Goal: Task Accomplishment & Management: Manage account settings

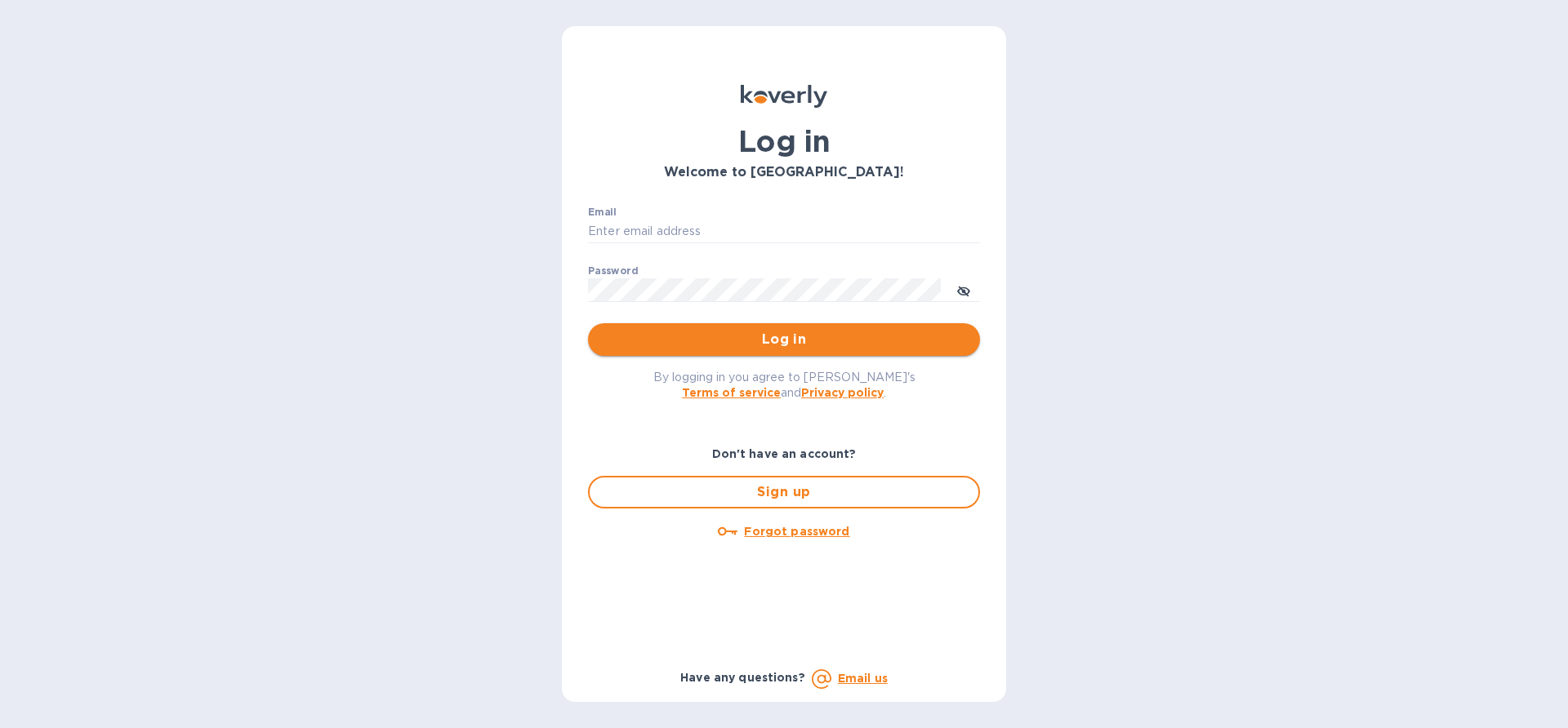
type input "[EMAIL_ADDRESS][DOMAIN_NAME]"
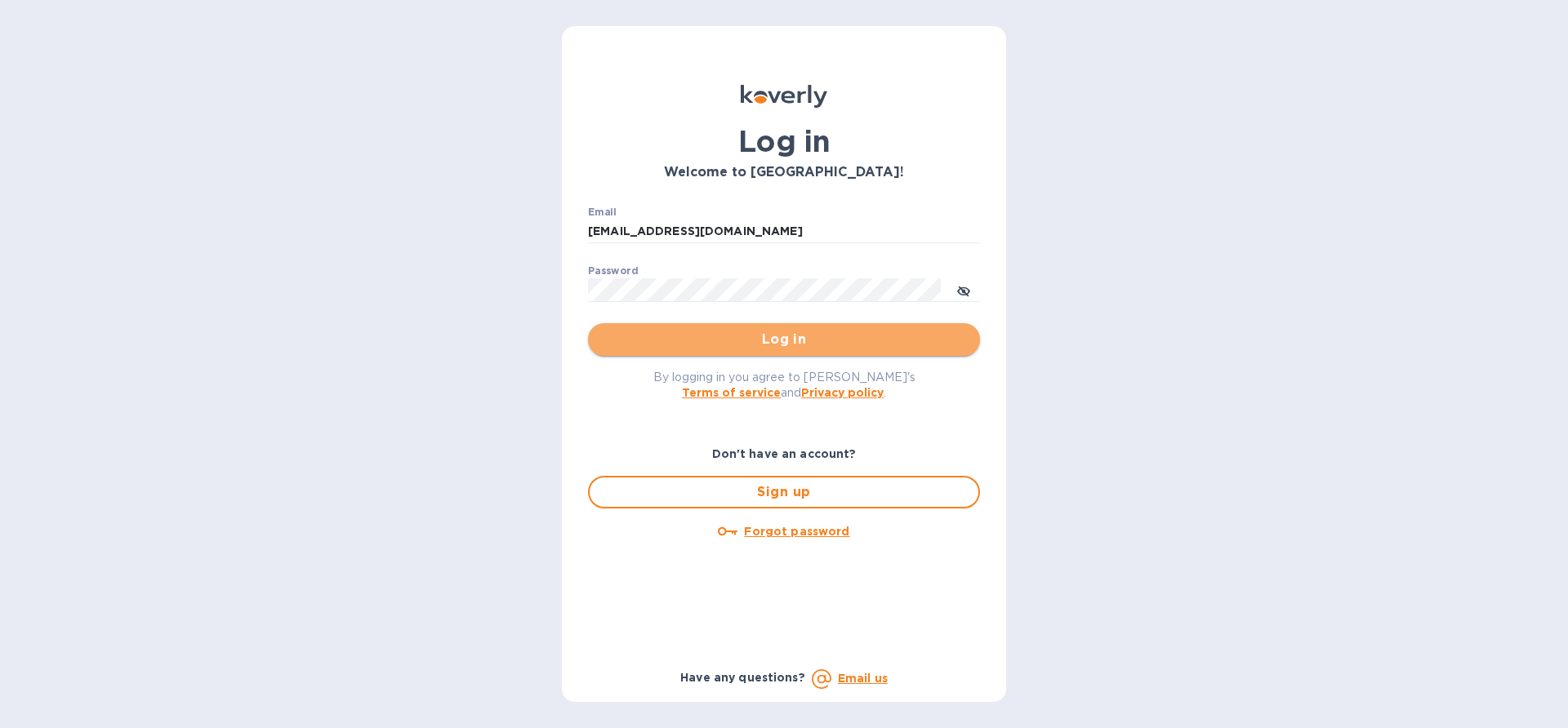
click at [763, 340] on span "Log in" at bounding box center [784, 339] width 365 height 20
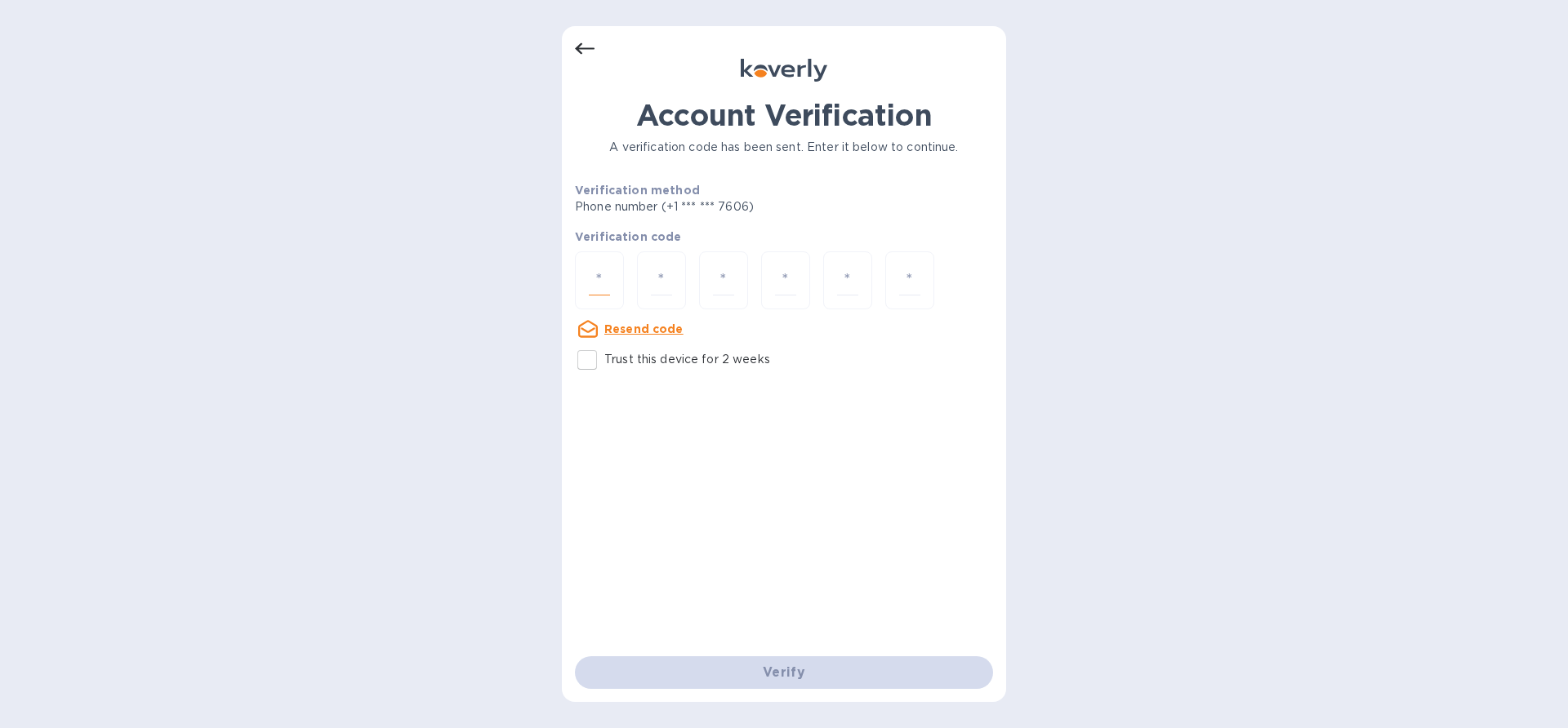
click at [610, 278] on input "number" at bounding box center [599, 281] width 22 height 30
paste input "2"
type input "2"
type input "7"
type input "8"
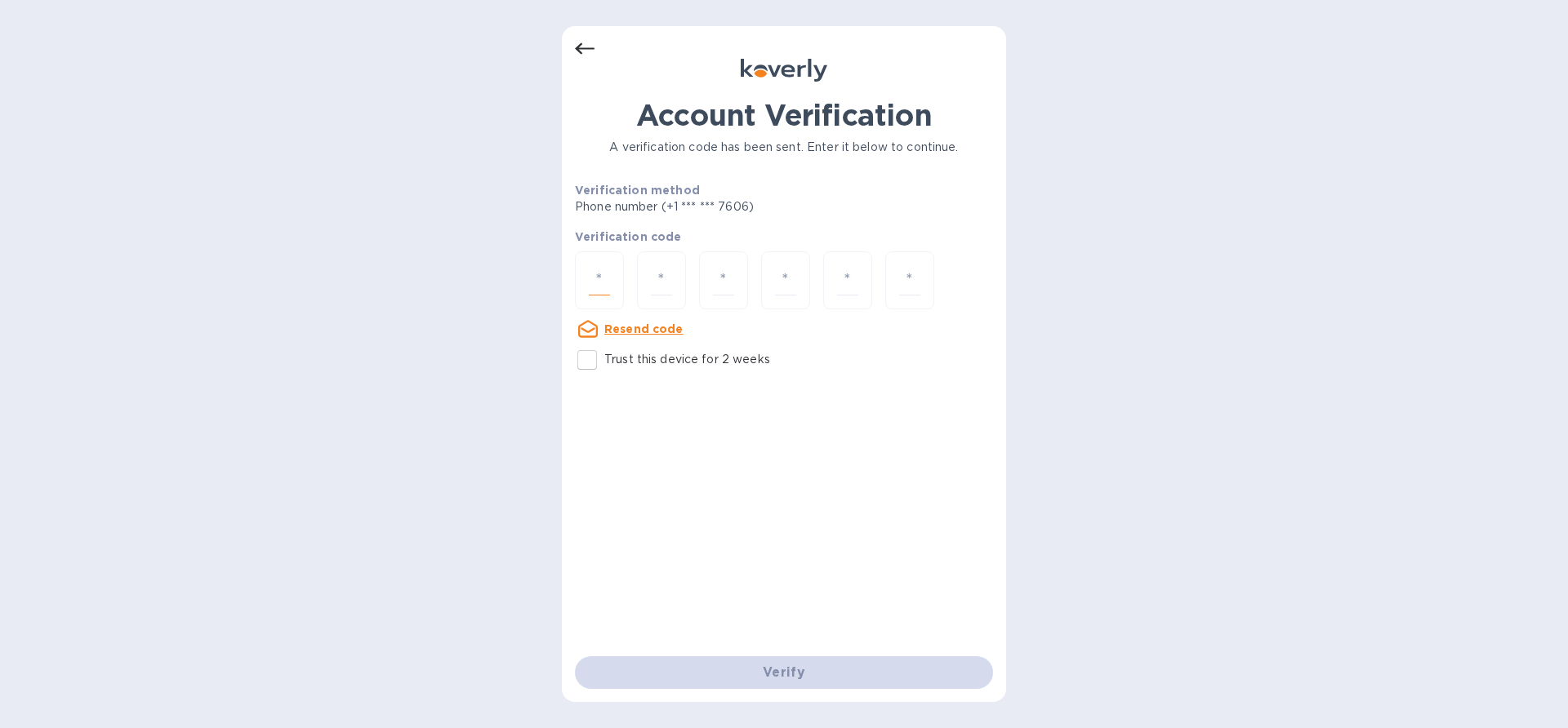
type input "1"
type input "5"
type input "1"
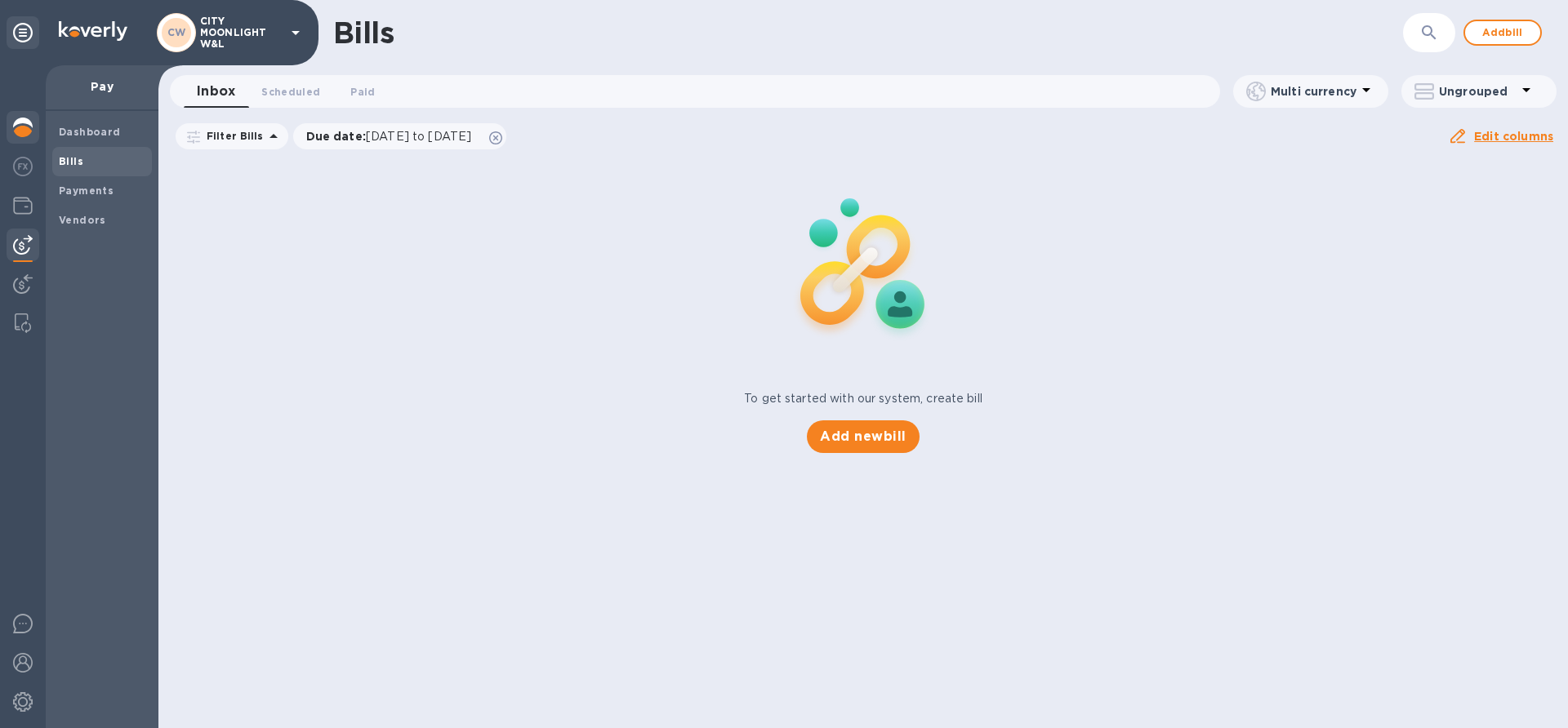
click at [24, 128] on img at bounding box center [23, 127] width 20 height 20
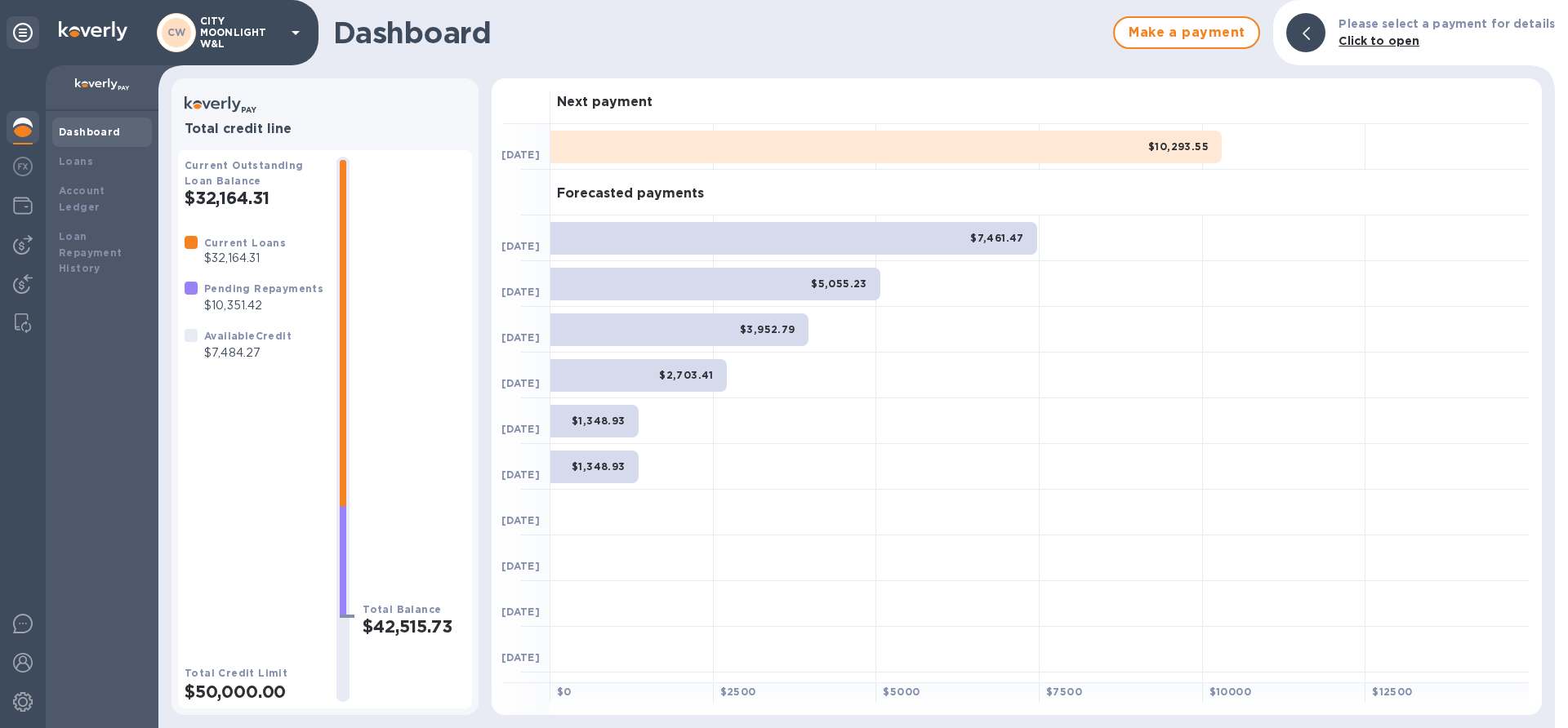
click at [109, 281] on div "Dashboard Loans Account Ledger Loan Repayment History" at bounding box center [102, 419] width 113 height 617
click at [26, 131] on img at bounding box center [23, 127] width 20 height 20
